Goal: Information Seeking & Learning: Learn about a topic

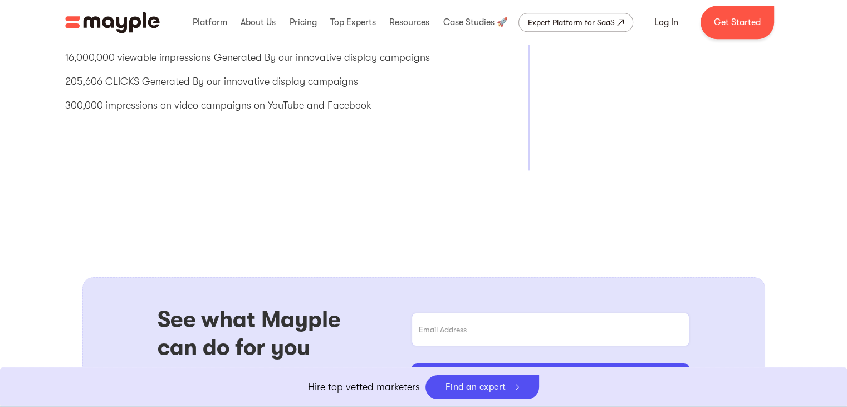
scroll to position [1180, 0]
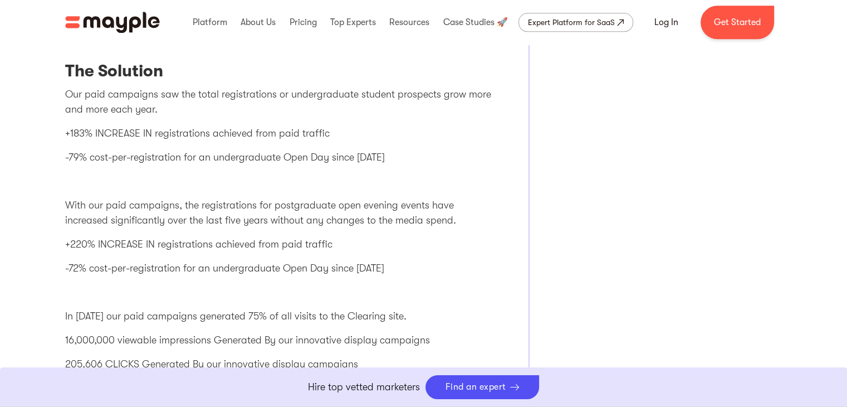
scroll to position [895, 0]
click at [461, 239] on p "+220% INCREASE IN registrations achieved from paid traffic" at bounding box center [280, 244] width 430 height 15
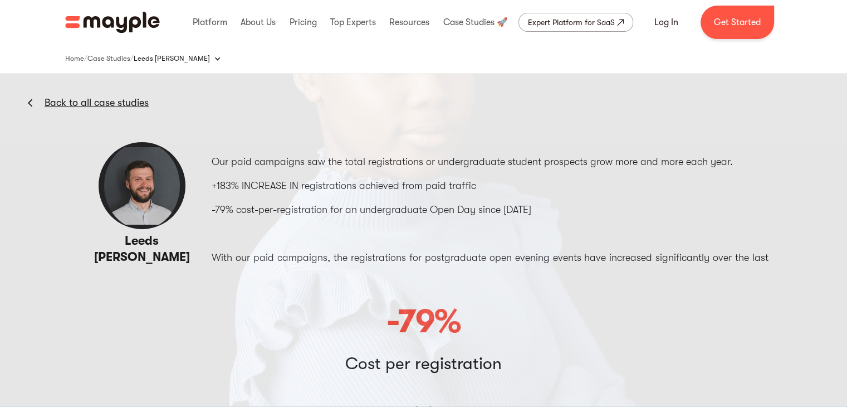
scroll to position [0, 0]
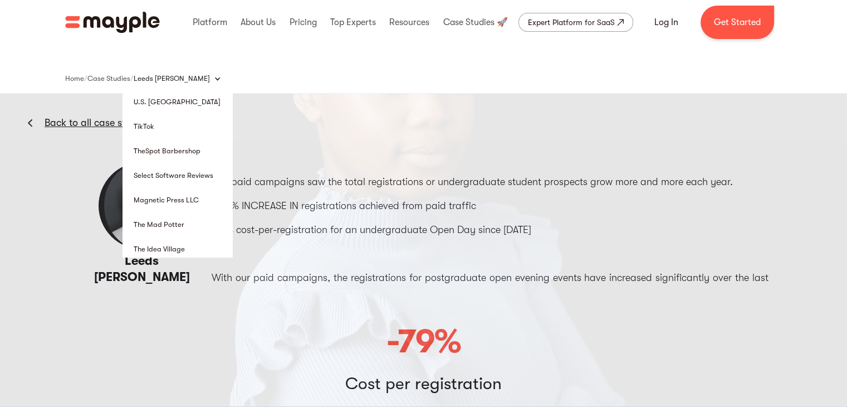
click at [163, 79] on div "Leeds [PERSON_NAME]" at bounding box center [172, 78] width 76 height 11
